Goal: Task Accomplishment & Management: Complete application form

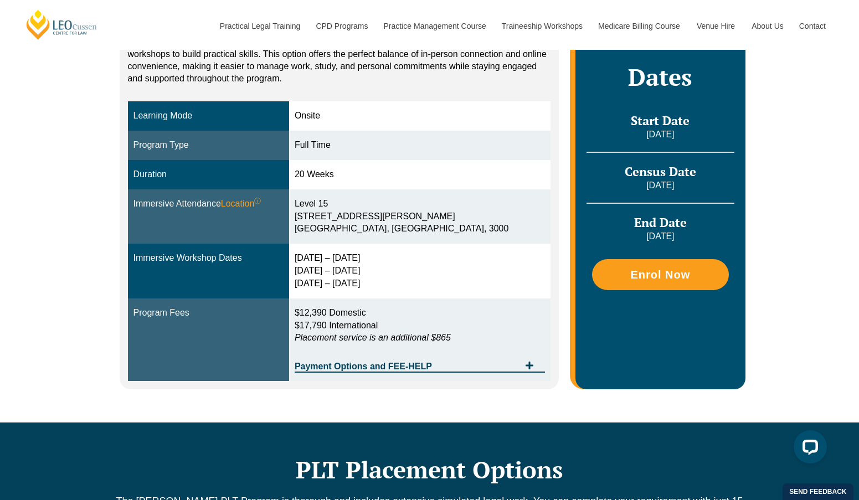
scroll to position [272, 0]
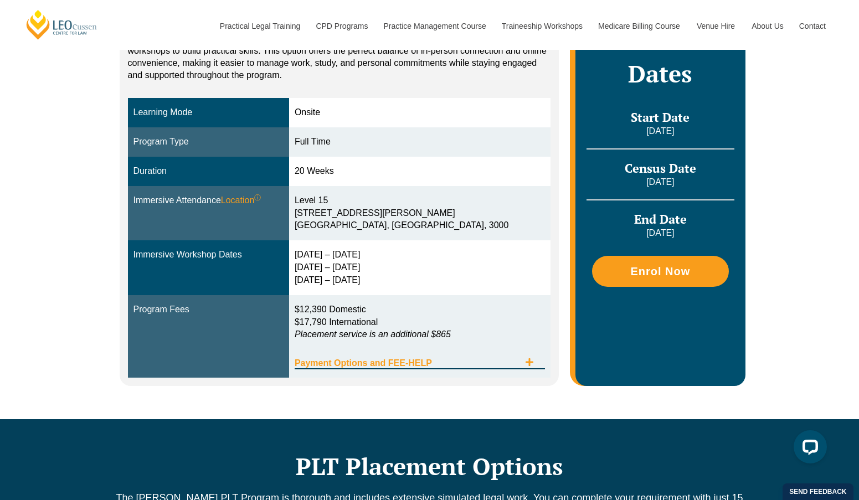
click at [531, 364] on icon "Tabs. Open items with Enter or Space, close with Escape and navigate using the …" at bounding box center [529, 362] width 9 height 9
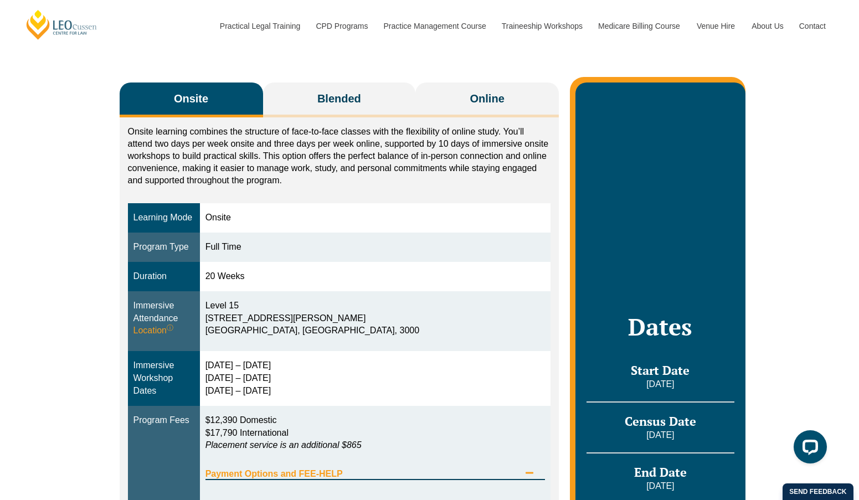
scroll to position [166, 0]
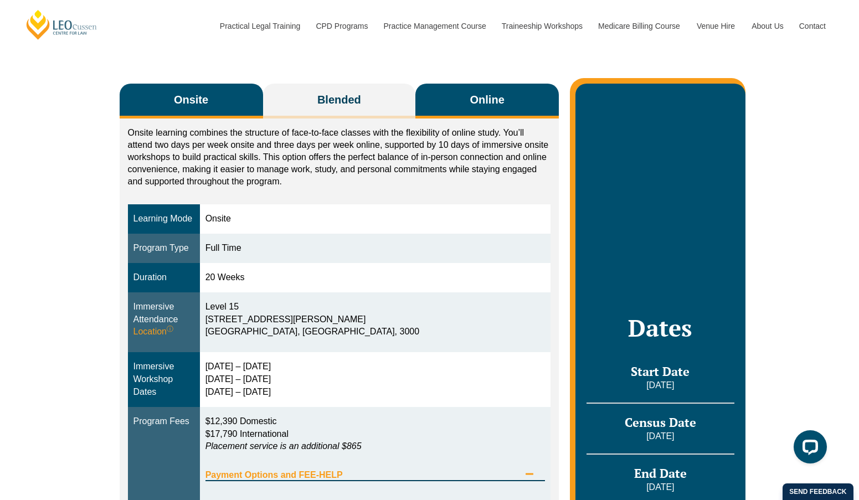
click at [500, 102] on span "Online" at bounding box center [487, 100] width 34 height 16
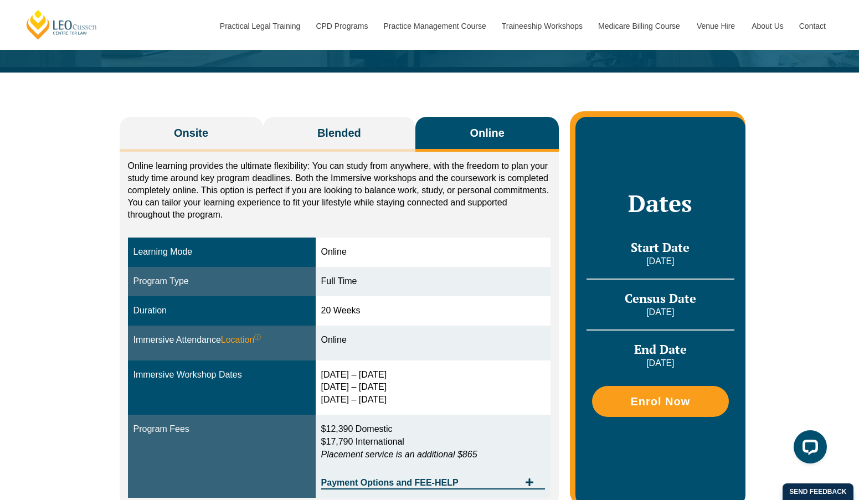
scroll to position [132, 0]
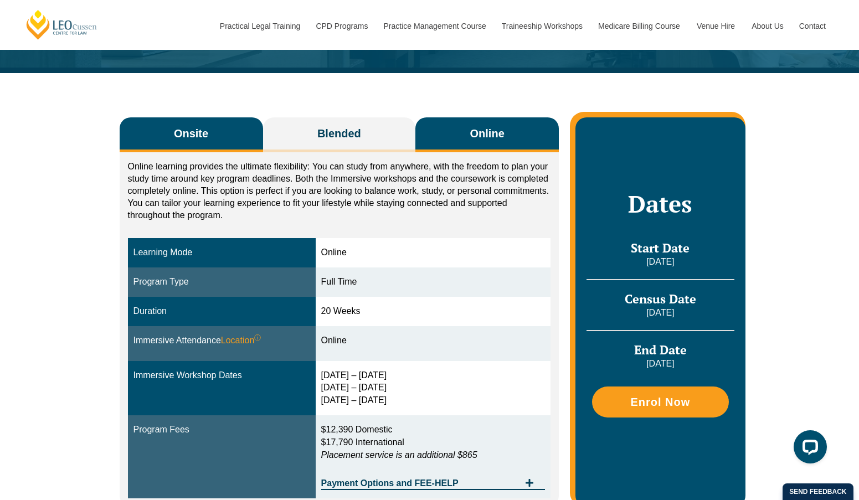
click at [213, 131] on button "Onsite" at bounding box center [191, 134] width 143 height 35
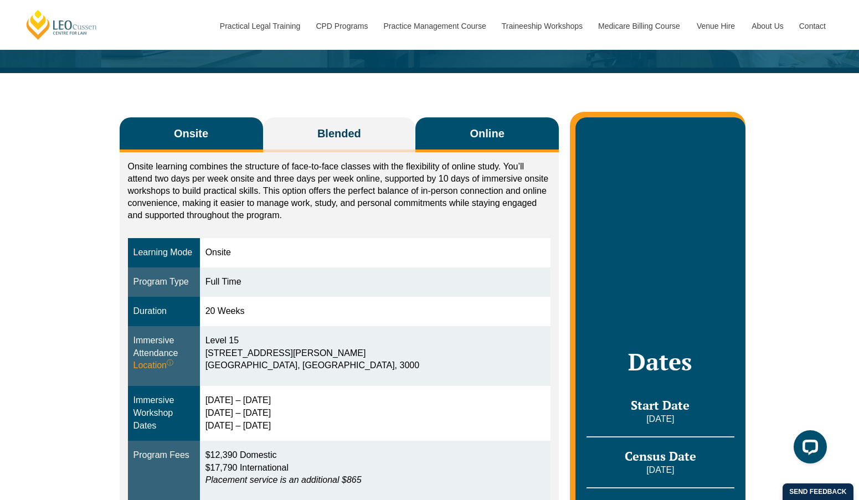
click at [478, 138] on span "Online" at bounding box center [487, 134] width 34 height 16
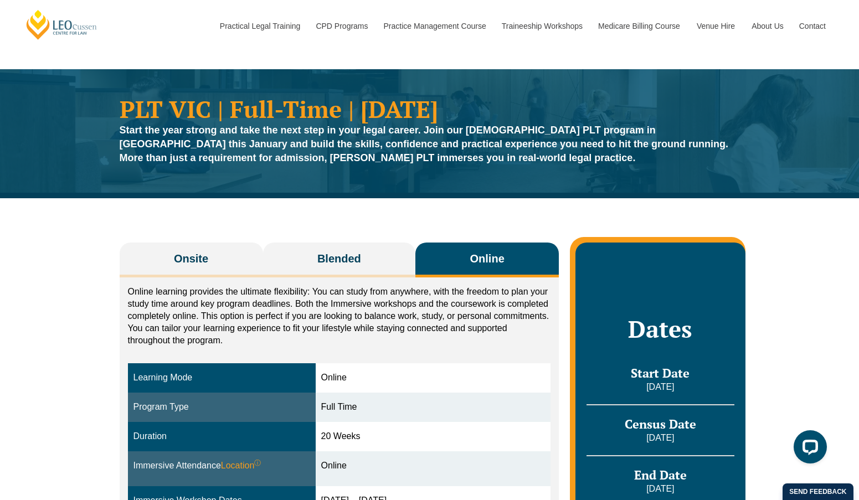
scroll to position [0, 0]
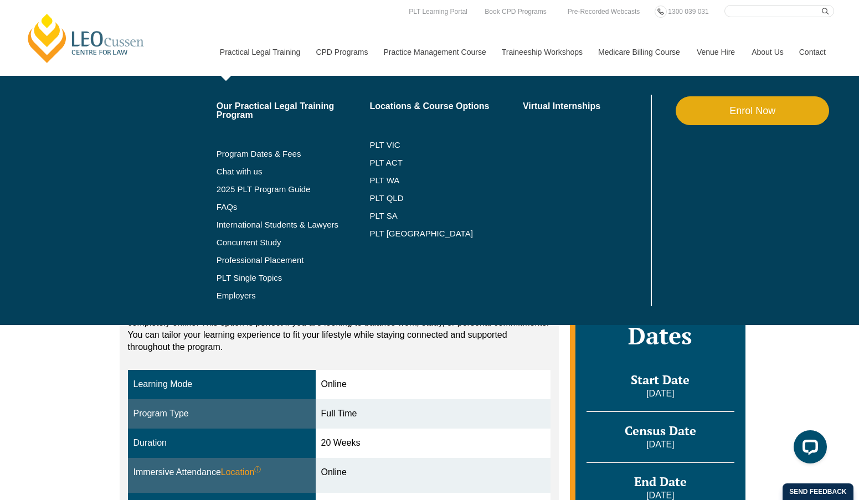
click at [234, 56] on link "Practical Legal Training" at bounding box center [259, 52] width 96 height 48
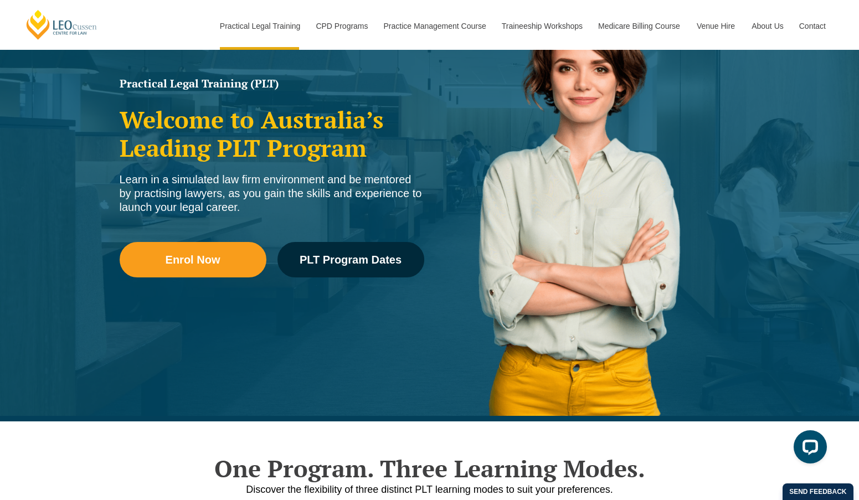
scroll to position [174, 0]
